Goal: Information Seeking & Learning: Learn about a topic

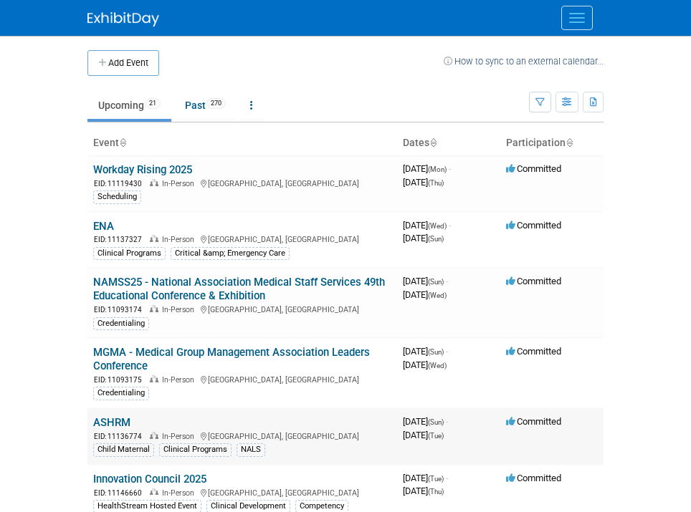
click at [130, 413] on td "ASHRM EID: 11136774 In-Person [GEOGRAPHIC_DATA], [GEOGRAPHIC_DATA] Child Matern…" at bounding box center [242, 436] width 310 height 57
click at [124, 421] on link "ASHRM" at bounding box center [111, 422] width 37 height 13
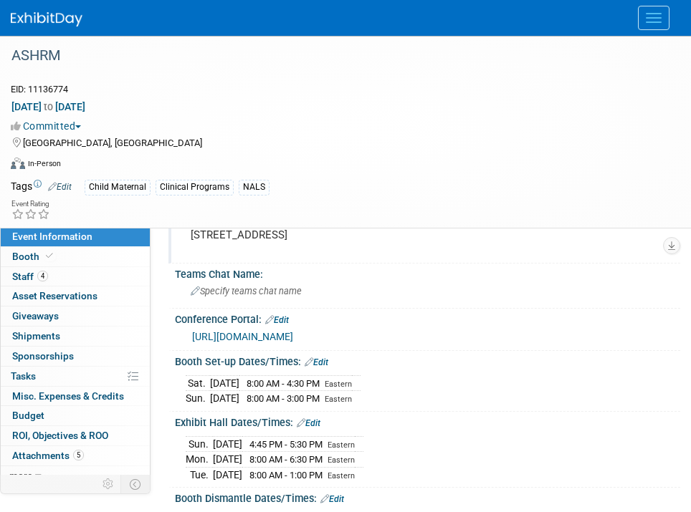
scroll to position [134, 0]
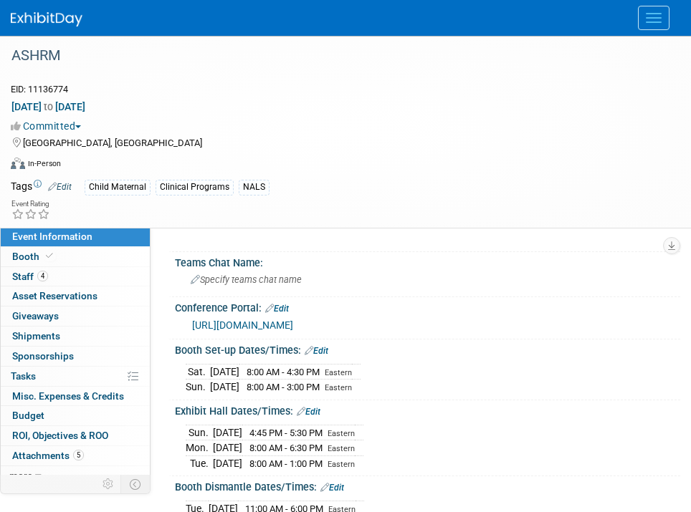
click at [301, 331] on div "[URL][DOMAIN_NAME]" at bounding box center [430, 325] width 477 height 16
click at [272, 330] on link "https://exhibitors.cvent.com/events/16627434-7dc5-4b46-9d8a-55adfd8cd088/exhibi…" at bounding box center [242, 325] width 101 height 11
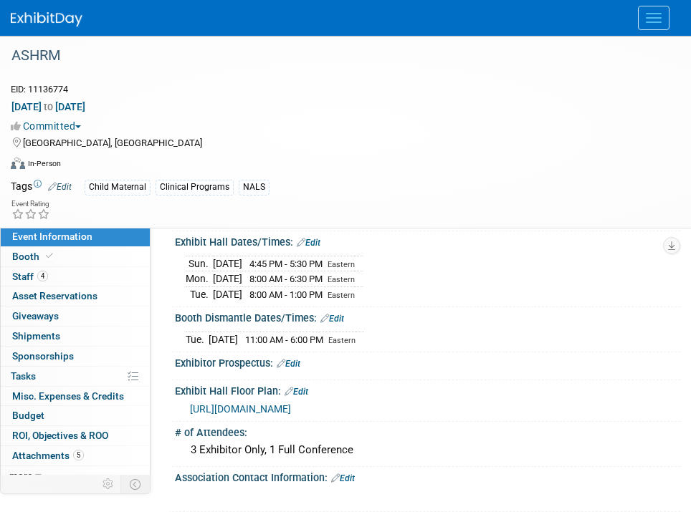
scroll to position [383, 0]
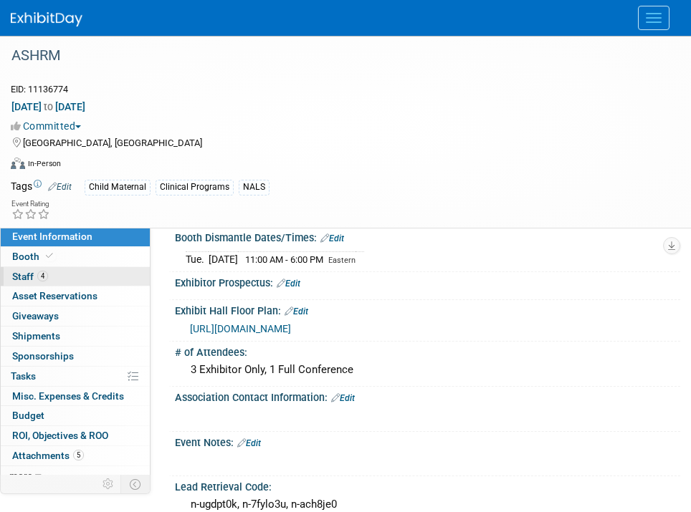
click at [47, 281] on span "Staff 4" at bounding box center [30, 276] width 36 height 11
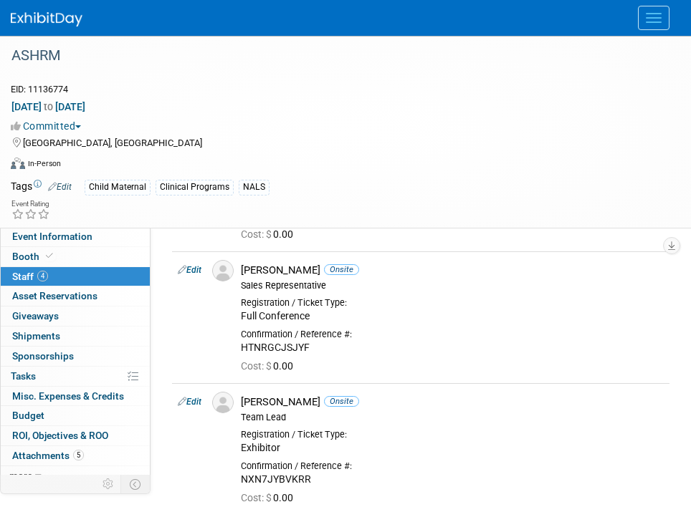
scroll to position [322, 0]
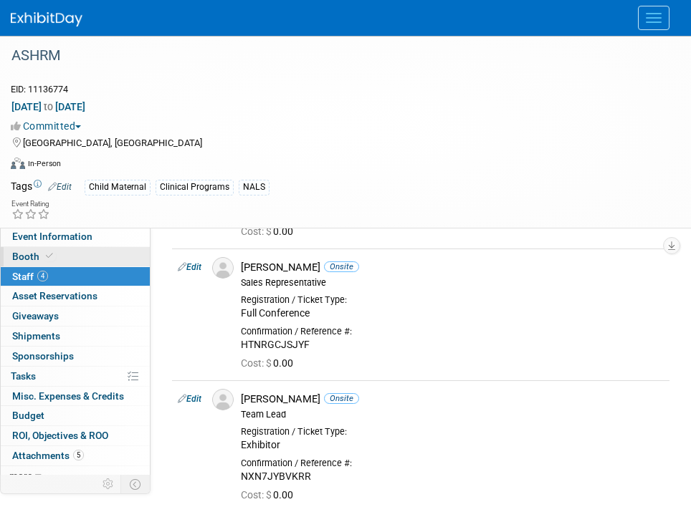
click at [54, 259] on span "Booth" at bounding box center [34, 256] width 44 height 11
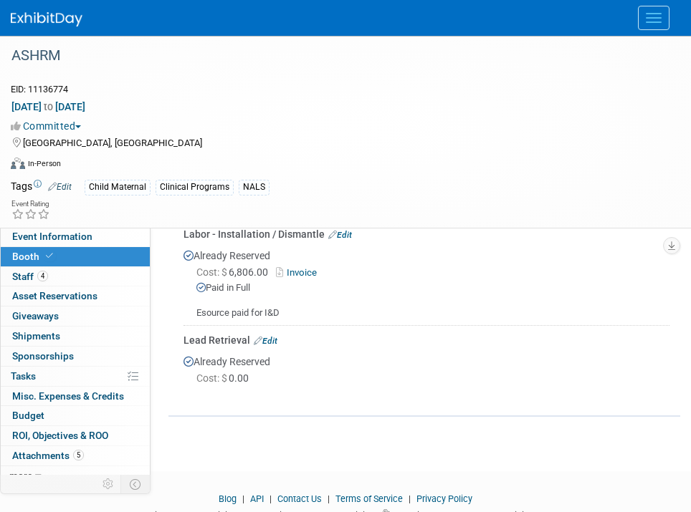
scroll to position [738, 0]
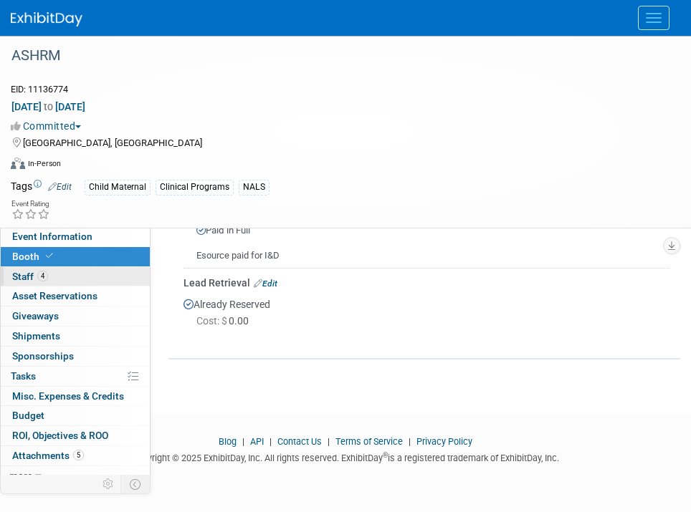
click at [81, 277] on link "4 Staff 4" at bounding box center [75, 276] width 149 height 19
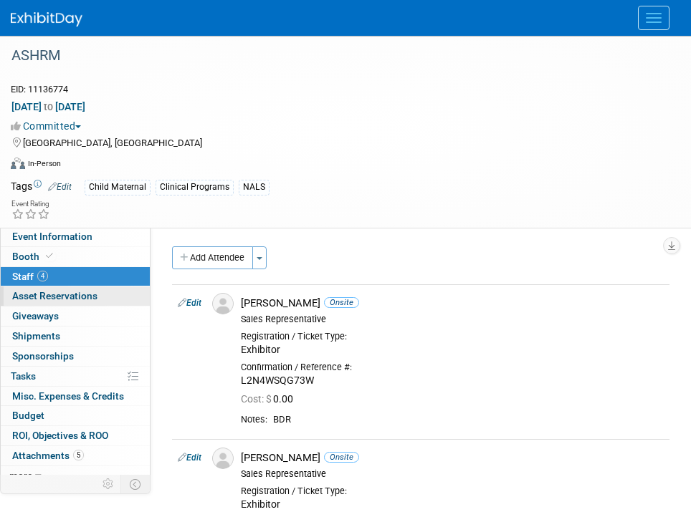
click at [80, 298] on span "Asset Reservations 0" at bounding box center [54, 295] width 85 height 11
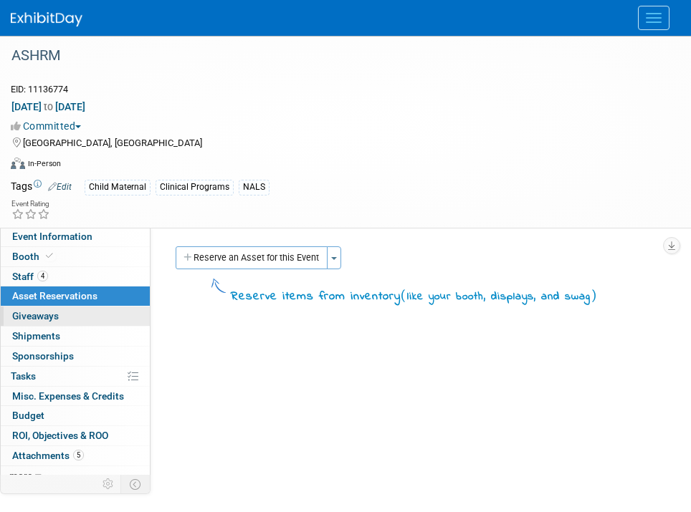
click at [82, 315] on link "0 Giveaways 0" at bounding box center [75, 316] width 149 height 19
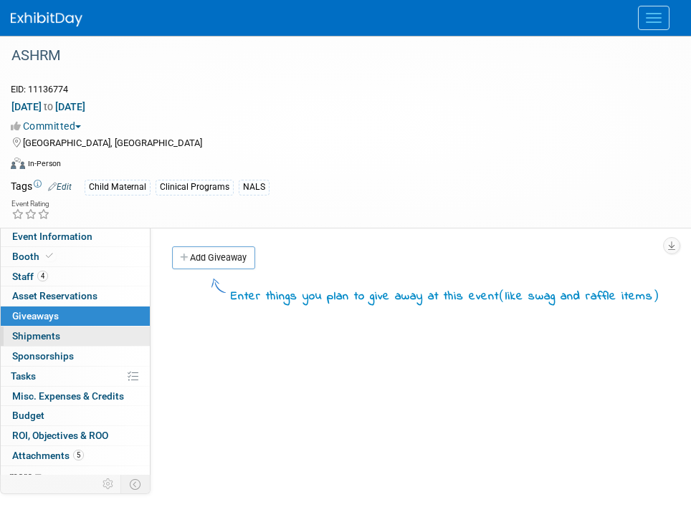
click at [82, 330] on link "0 Shipments 0" at bounding box center [75, 336] width 149 height 19
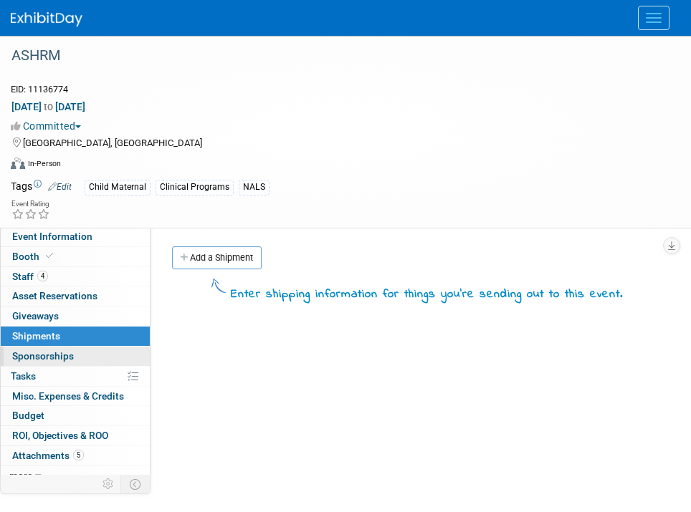
click at [86, 350] on link "0 Sponsorships 0" at bounding box center [75, 356] width 149 height 19
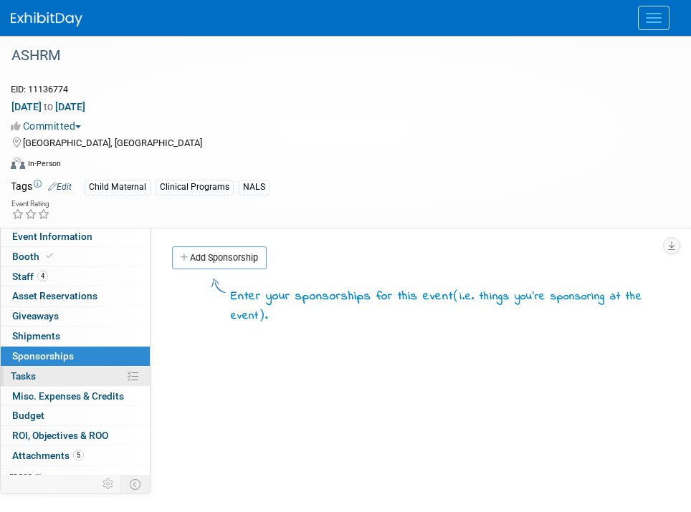
click at [90, 373] on link "0% Tasks 0%" at bounding box center [75, 376] width 149 height 19
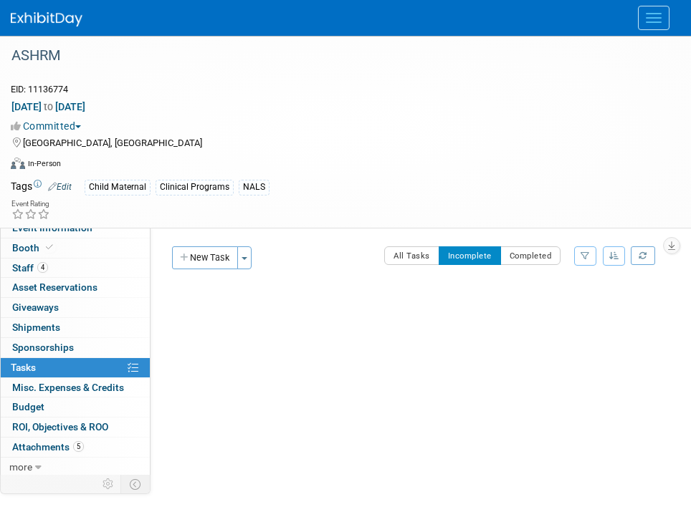
scroll to position [11, 0]
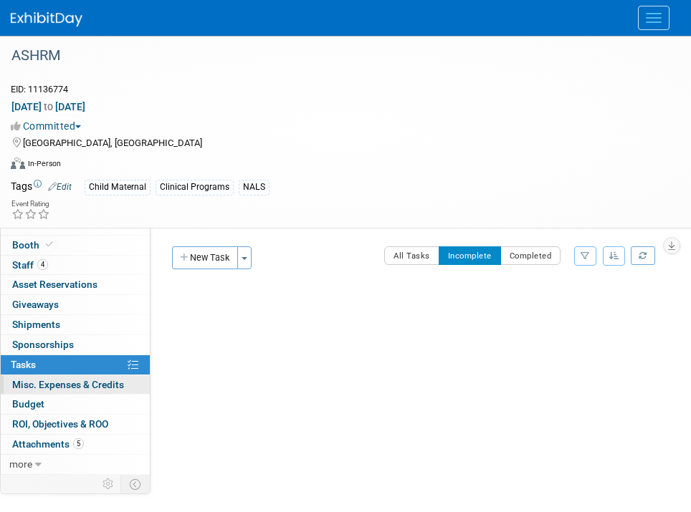
click at [90, 384] on span "Misc. Expenses & Credits 0" at bounding box center [68, 384] width 112 height 11
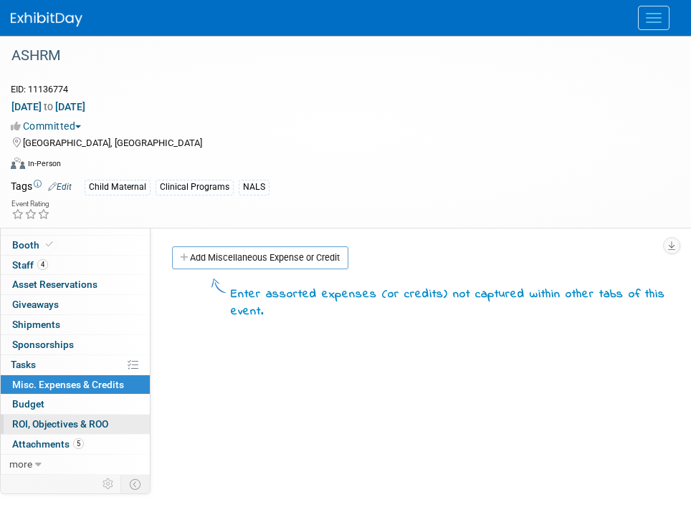
click at [92, 415] on link "0 ROI, Objectives & ROO 0" at bounding box center [75, 424] width 149 height 19
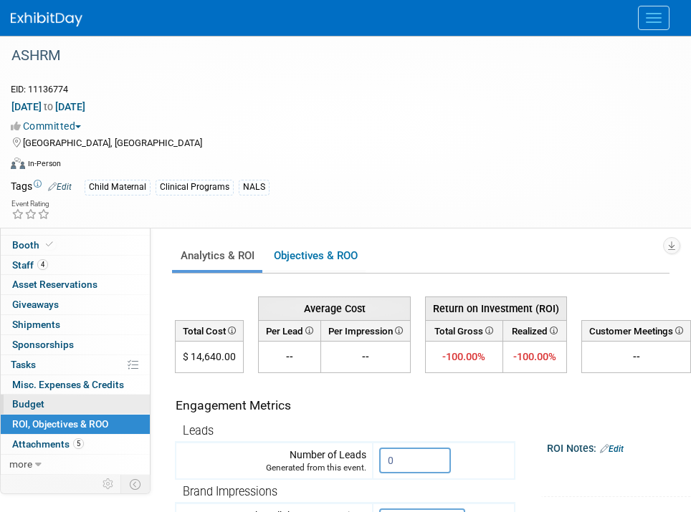
click at [77, 400] on link "Budget" at bounding box center [75, 404] width 149 height 19
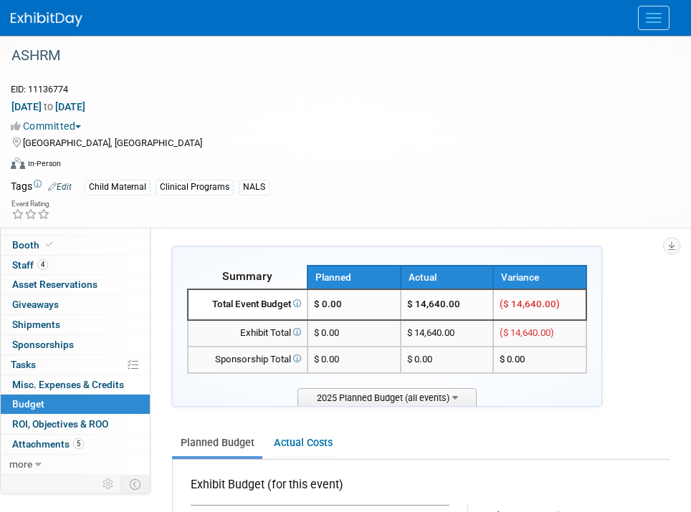
scroll to position [17, 0]
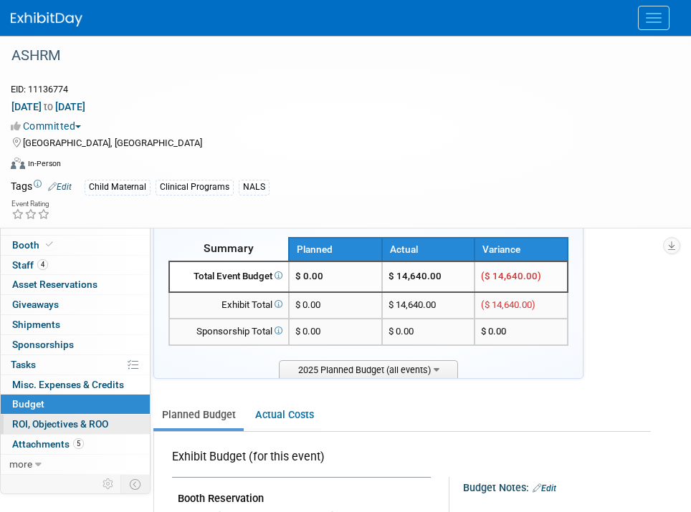
click at [60, 415] on link "0 ROI, Objectives & ROO 0" at bounding box center [75, 424] width 149 height 19
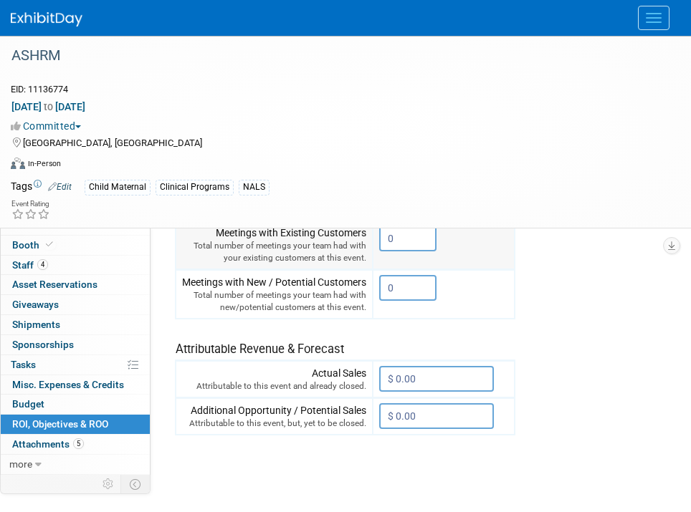
scroll to position [480, 0]
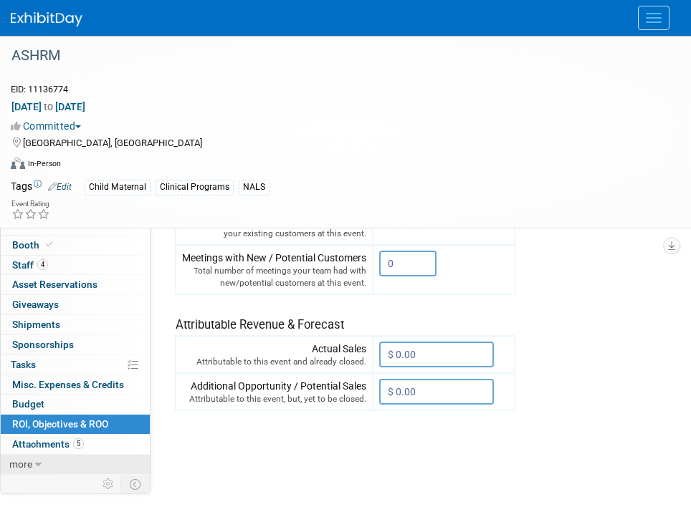
click at [49, 459] on link "more" at bounding box center [75, 464] width 149 height 19
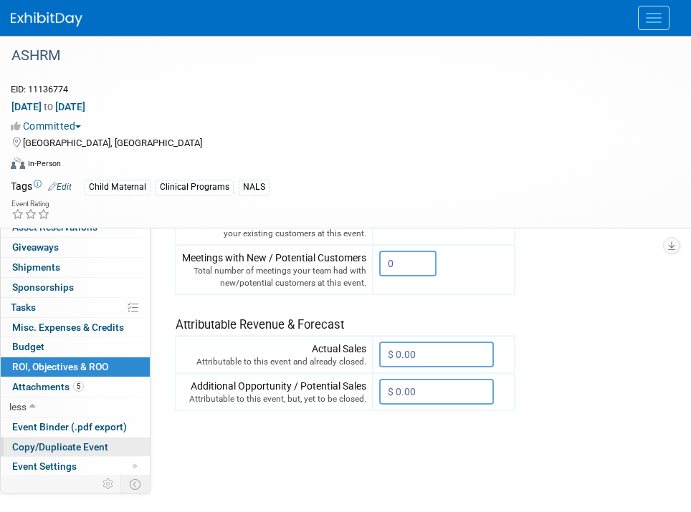
click at [37, 442] on div "Event Information Event Info Booth Booth 4 Staff 4 Staff 0 Asset Reservations 0…" at bounding box center [75, 351] width 150 height 248
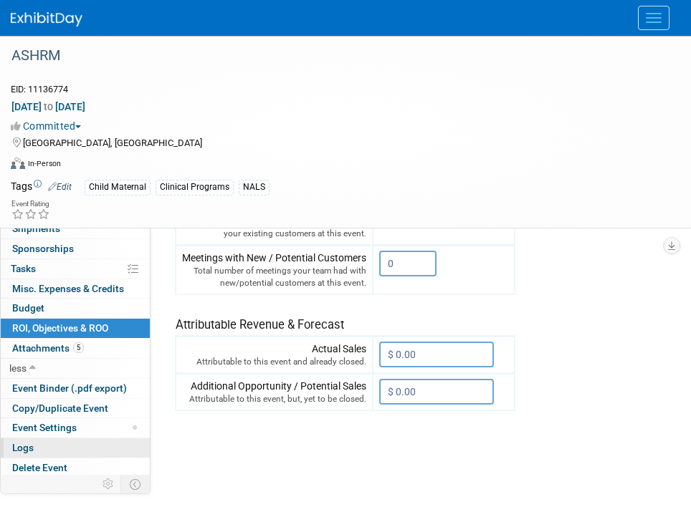
scroll to position [111, 0]
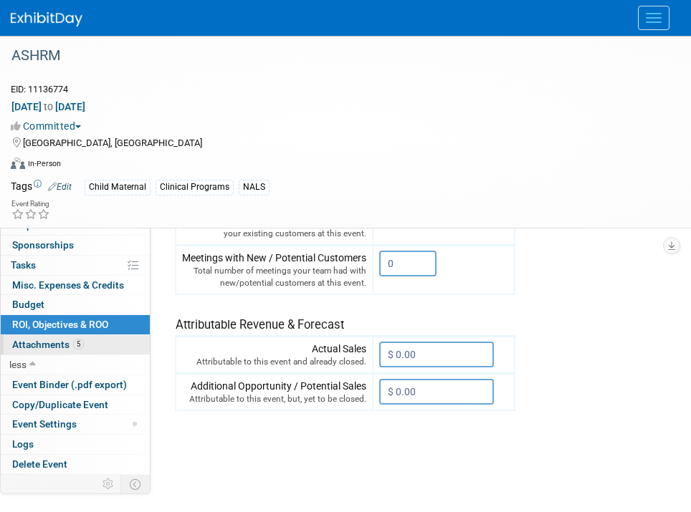
click at [123, 337] on link "5 Attachments 5" at bounding box center [75, 344] width 149 height 19
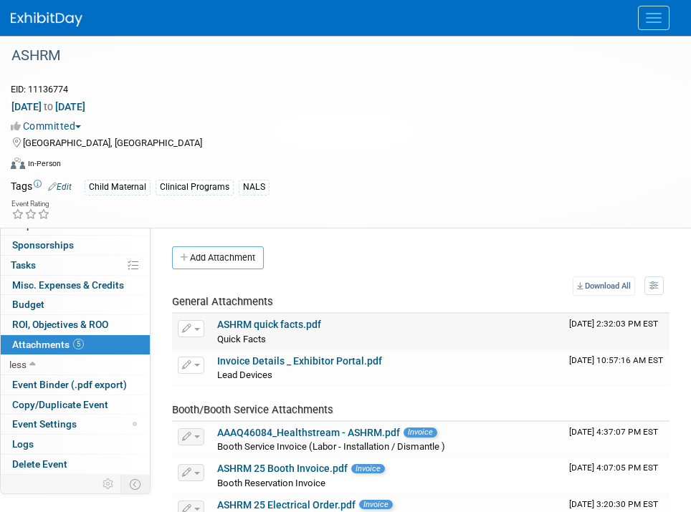
click at [287, 320] on link "ASHRM quick facts.pdf" at bounding box center [269, 324] width 104 height 11
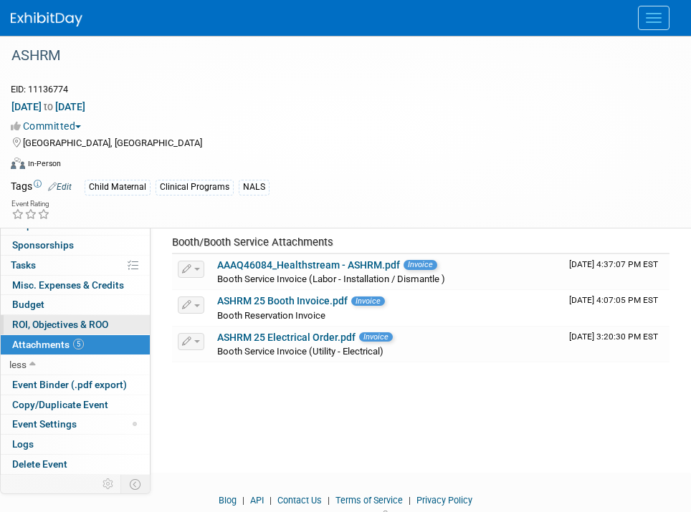
click at [62, 325] on span "ROI, Objectives & ROO 0" at bounding box center [60, 324] width 96 height 11
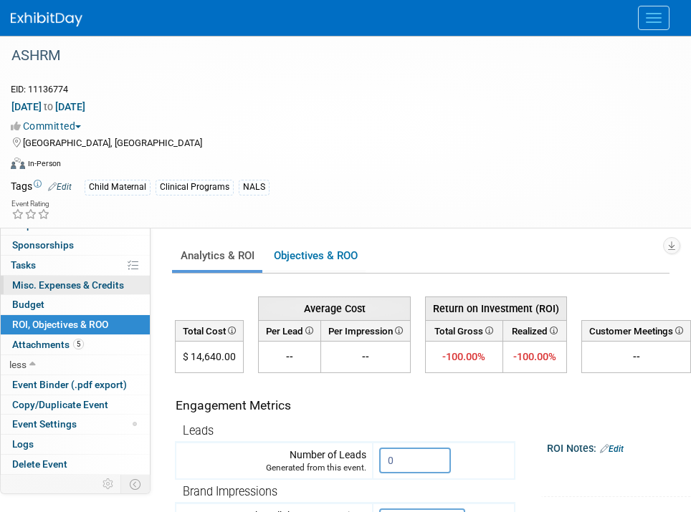
click at [36, 289] on span "Misc. Expenses & Credits 0" at bounding box center [68, 284] width 112 height 11
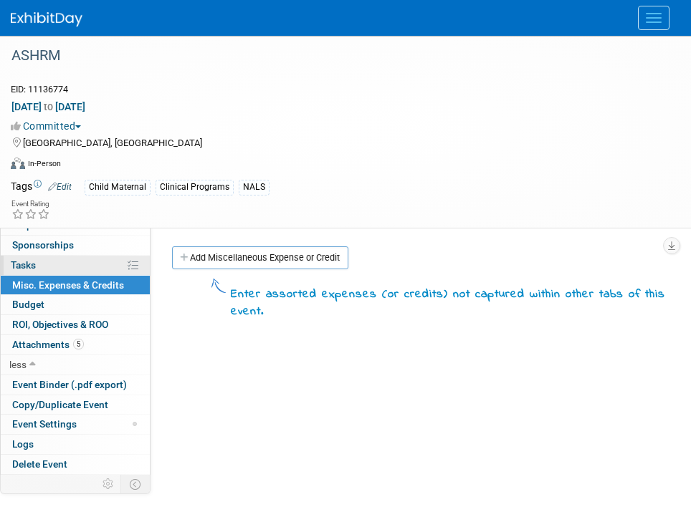
click at [31, 257] on link "0% Tasks 0%" at bounding box center [75, 265] width 149 height 19
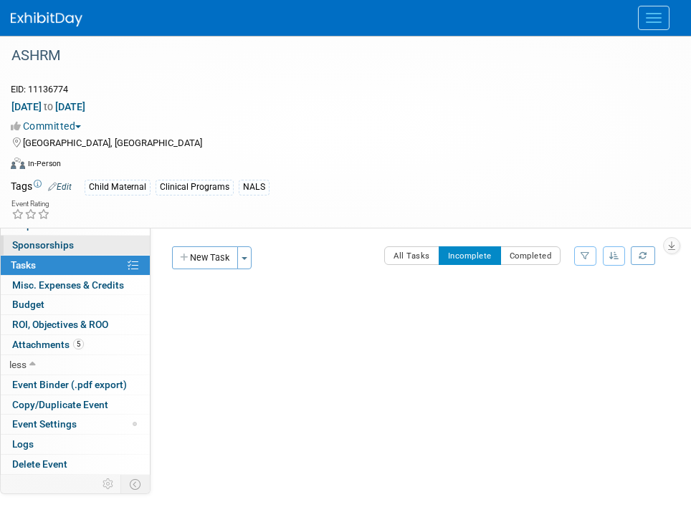
click at [31, 244] on span "Sponsorships 0" at bounding box center [43, 244] width 62 height 11
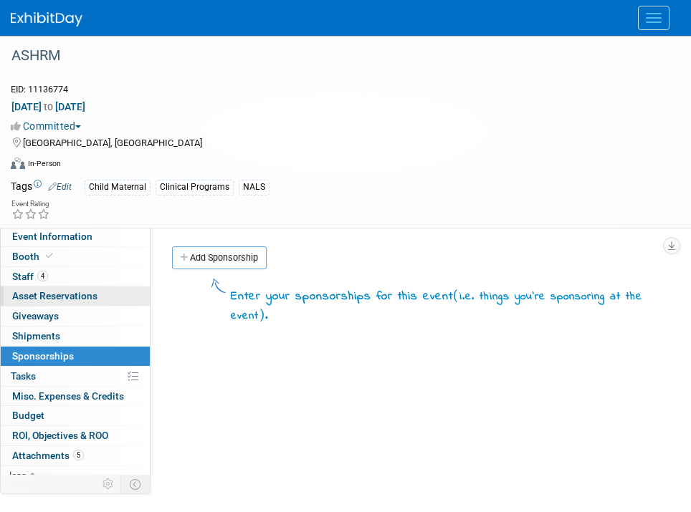
click at [54, 301] on span "Asset Reservations 0" at bounding box center [54, 295] width 85 height 11
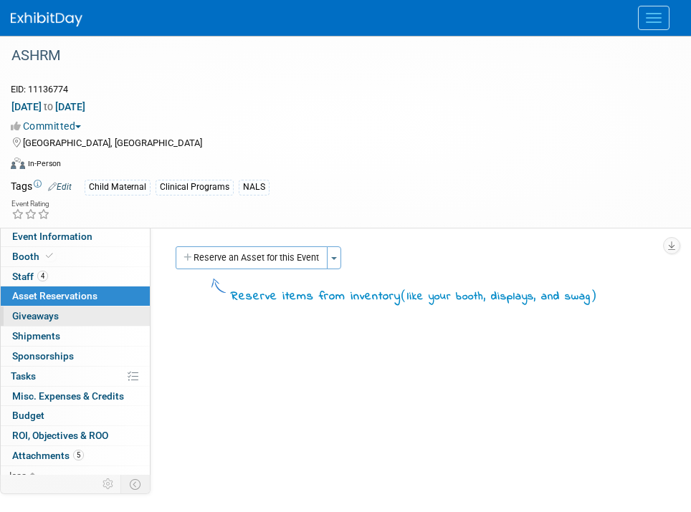
click at [66, 322] on link "0 Giveaways 0" at bounding box center [75, 316] width 149 height 19
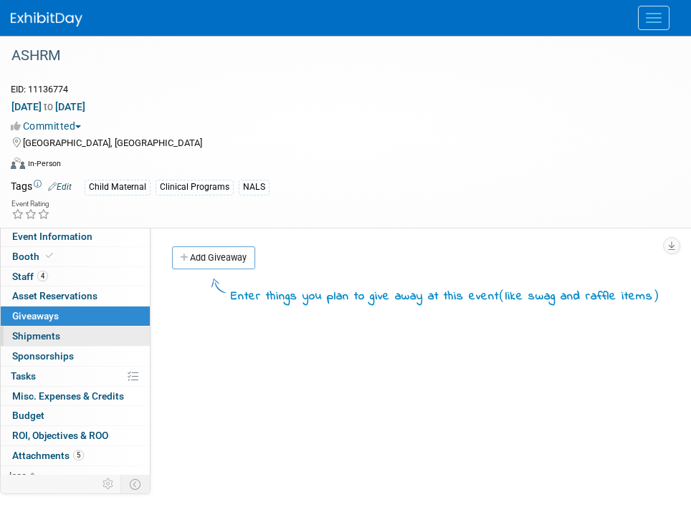
click at [66, 330] on link "0 Shipments 0" at bounding box center [75, 336] width 149 height 19
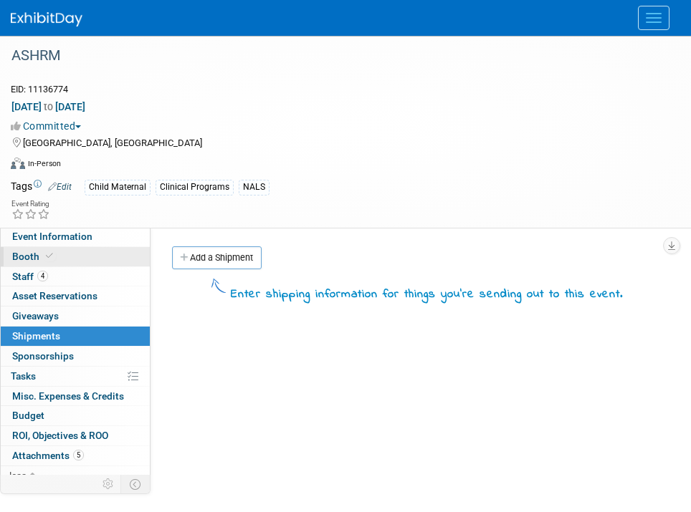
click at [50, 251] on span at bounding box center [49, 256] width 13 height 11
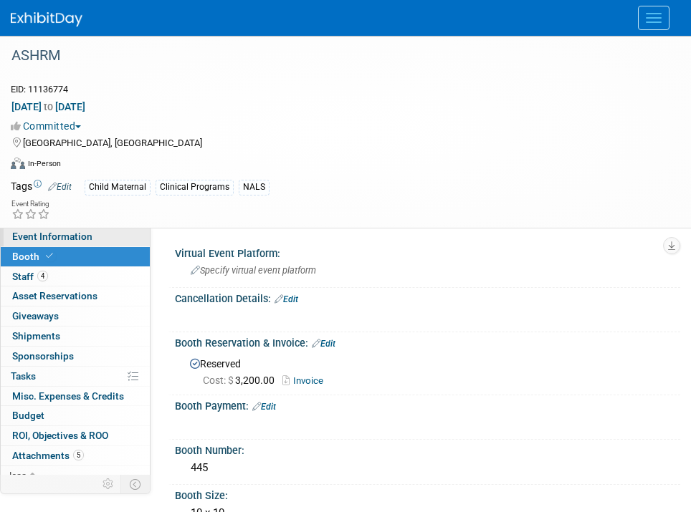
click at [59, 240] on span "Event Information" at bounding box center [52, 236] width 80 height 11
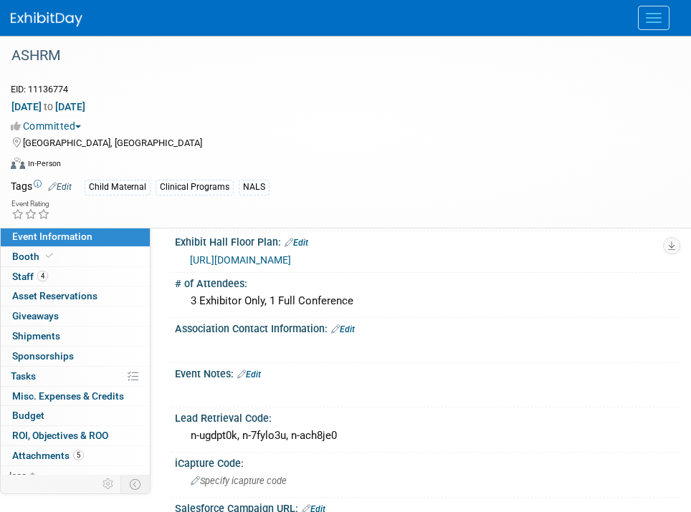
scroll to position [550, 0]
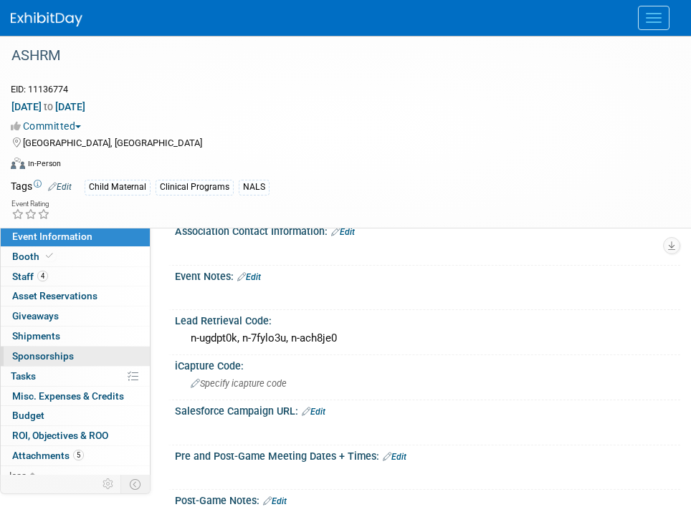
click at [72, 350] on link "0 Sponsorships 0" at bounding box center [75, 356] width 149 height 19
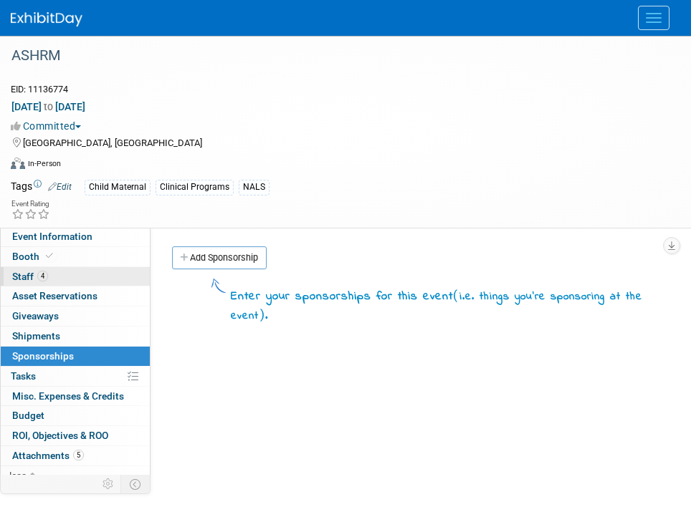
click at [57, 284] on link "4 Staff 4" at bounding box center [75, 276] width 149 height 19
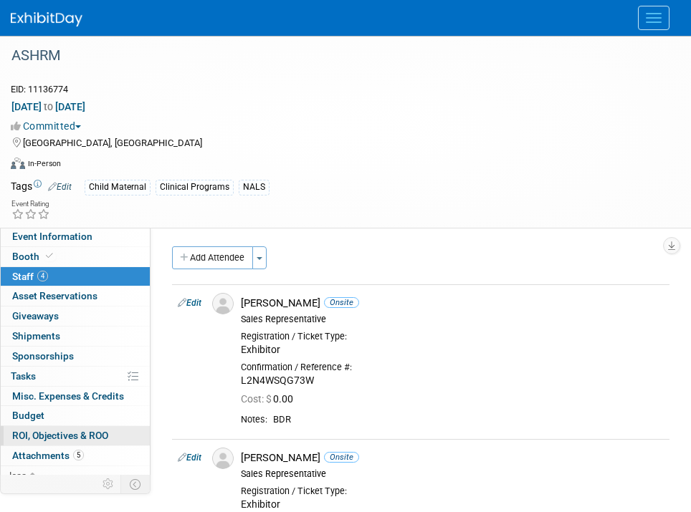
scroll to position [14, 0]
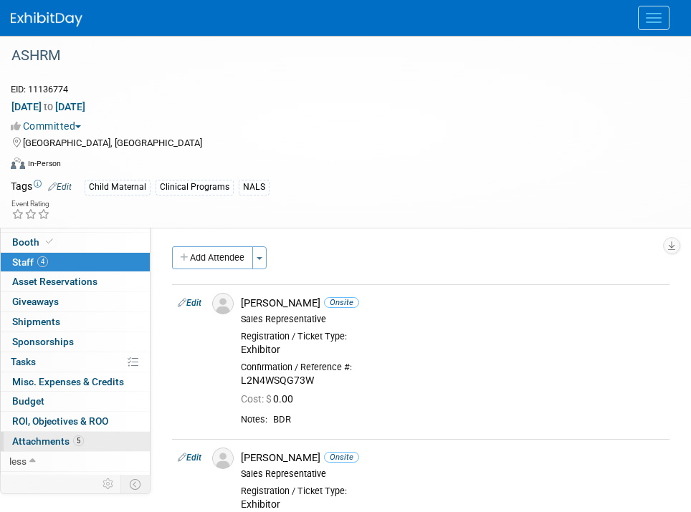
click at [97, 439] on link "5 Attachments 5" at bounding box center [75, 441] width 149 height 19
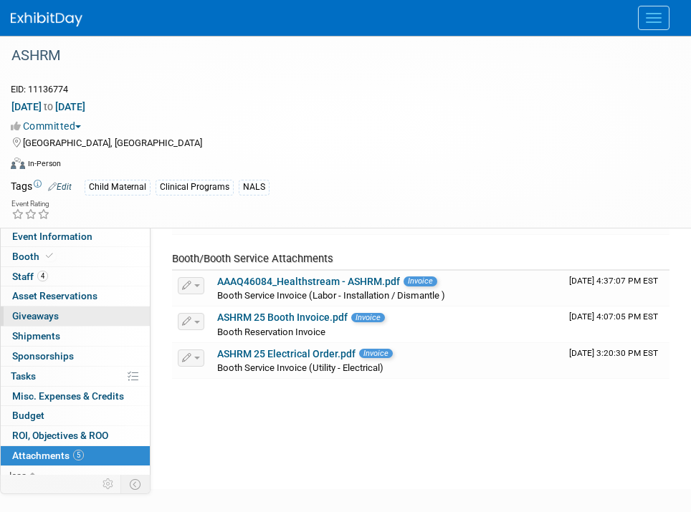
scroll to position [0, 0]
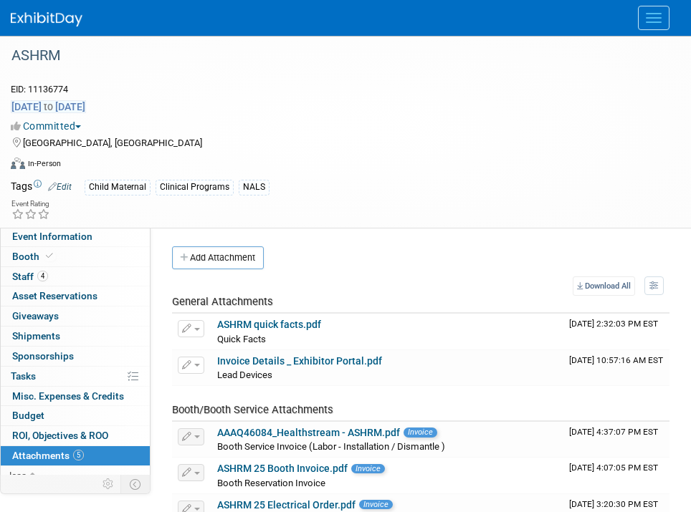
click at [63, 110] on span "Sep 28, 2025 to Sep 30, 2025" at bounding box center [48, 106] width 75 height 13
select select "8"
